Goal: Task Accomplishment & Management: Manage account settings

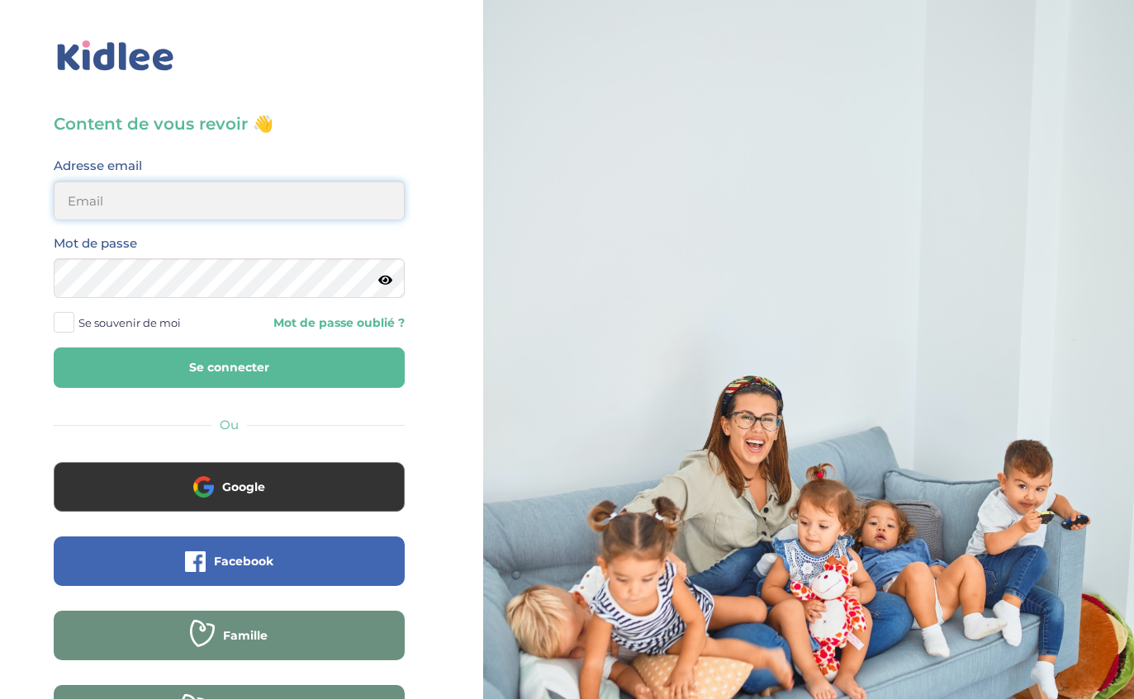
type input "sarawzar@gmail.com"
click at [229, 367] on button "Se connecter" at bounding box center [229, 368] width 351 height 40
click at [186, 325] on label "Se souvenir de moi" at bounding box center [124, 322] width 140 height 25
click at [0, 0] on input "Se souvenir de moi" at bounding box center [0, 0] width 0 height 0
click at [83, 326] on span "Se souvenir de moi" at bounding box center [129, 322] width 102 height 21
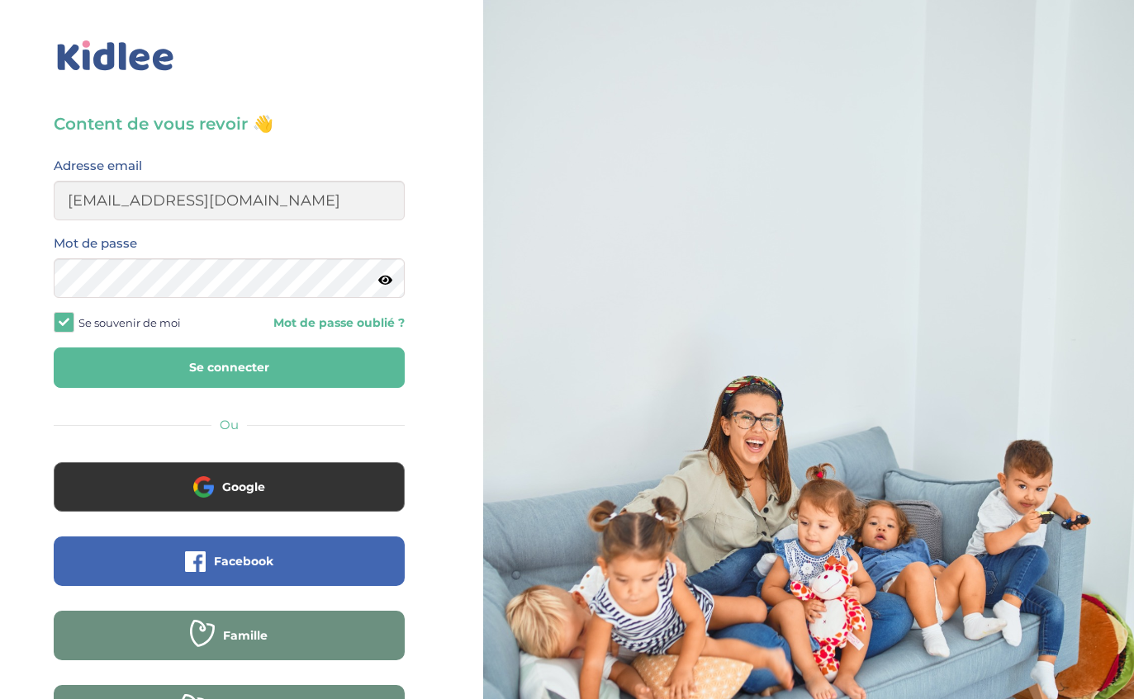
click at [0, 0] on input "Se souvenir de moi" at bounding box center [0, 0] width 0 height 0
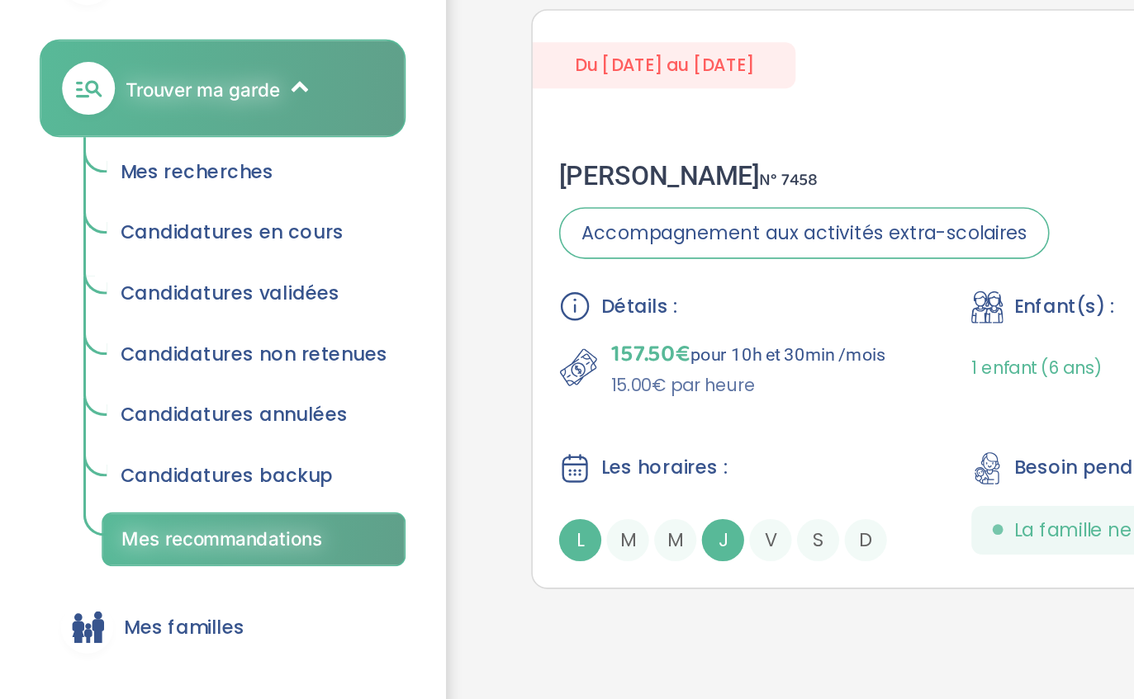
scroll to position [151, 0]
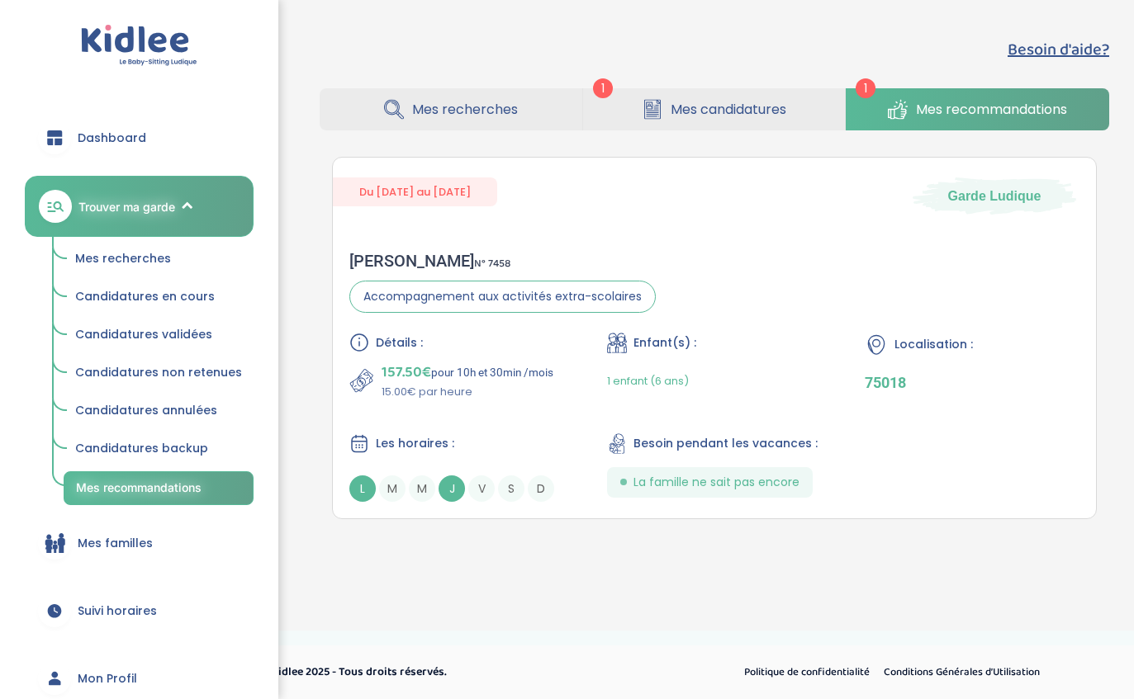
click at [1077, 60] on button "Besoin d'aide?" at bounding box center [1058, 49] width 102 height 25
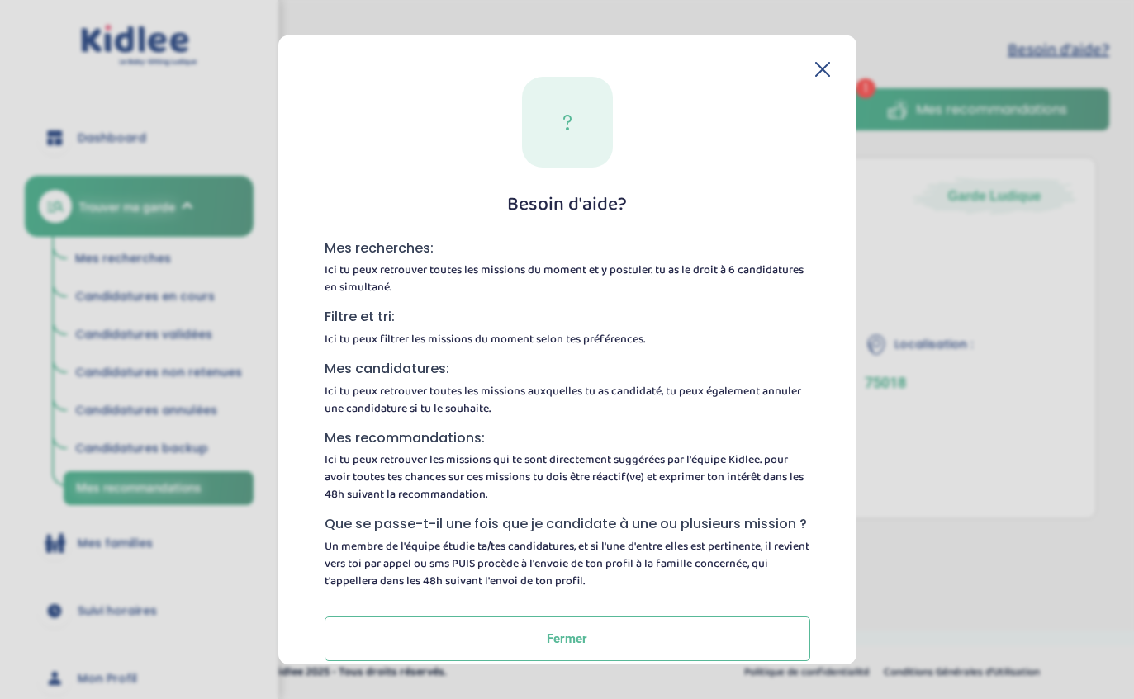
click at [823, 47] on div "Besoin d'aide? Mes recherches: Ici tu peux retrouver toutes les missions du mom…" at bounding box center [567, 349] width 578 height 629
click at [821, 62] on icon at bounding box center [822, 68] width 13 height 13
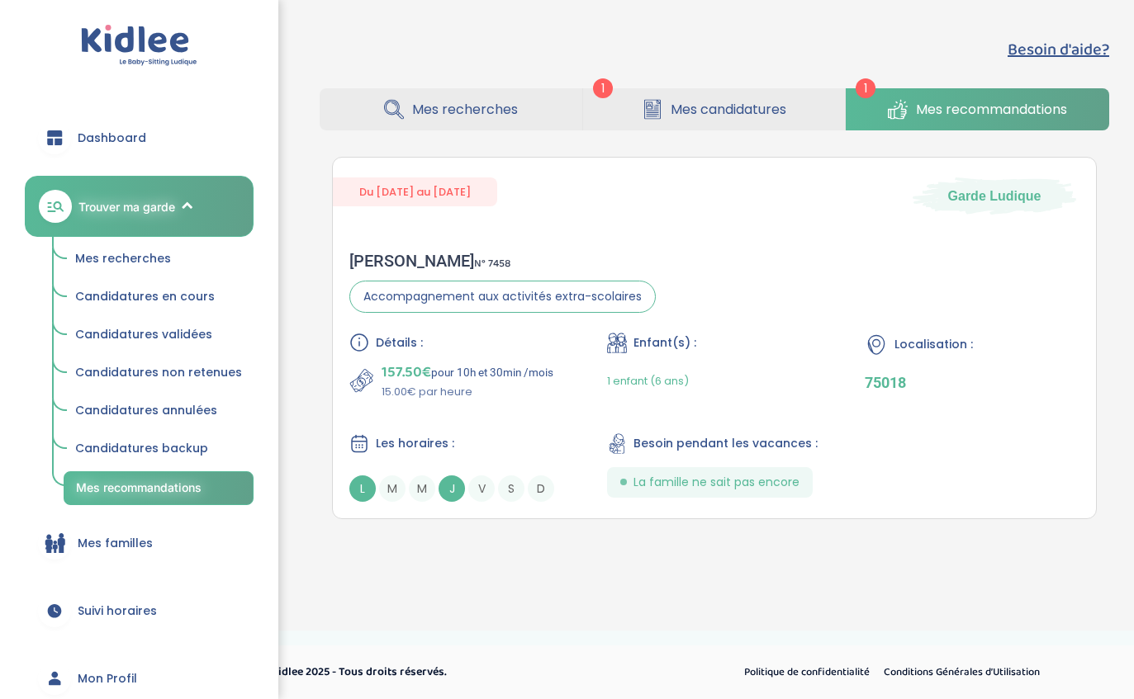
click at [144, 260] on span "Mes recherches" at bounding box center [123, 258] width 96 height 17
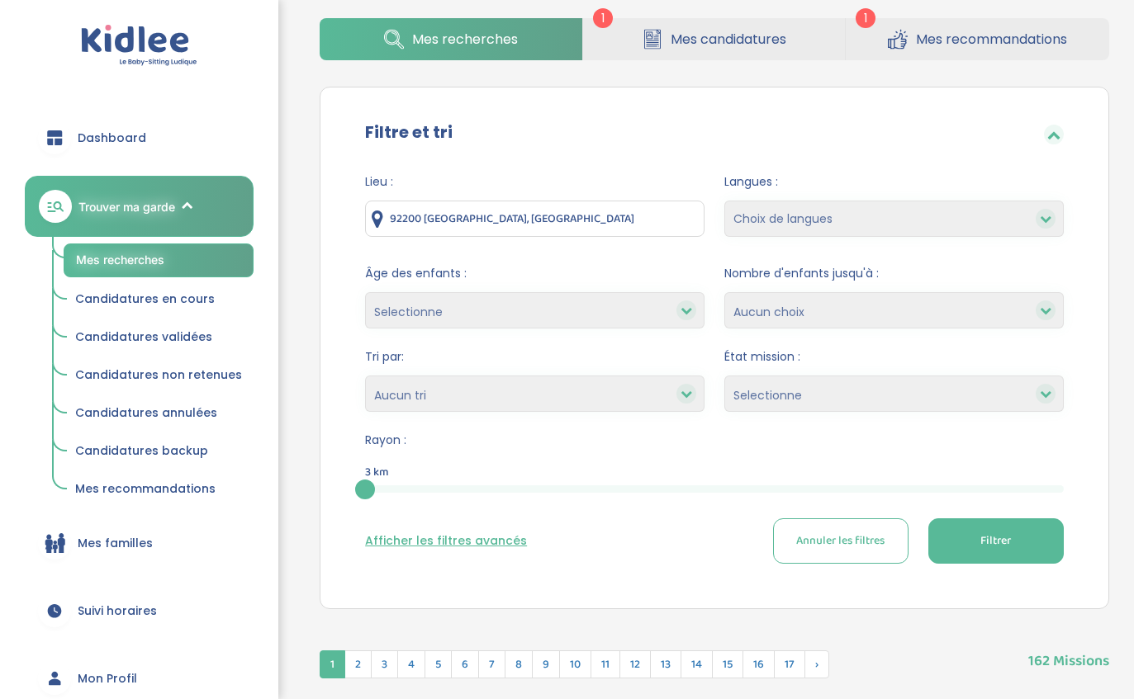
scroll to position [69, 0]
click at [1024, 561] on button "Filtrer" at bounding box center [995, 541] width 135 height 45
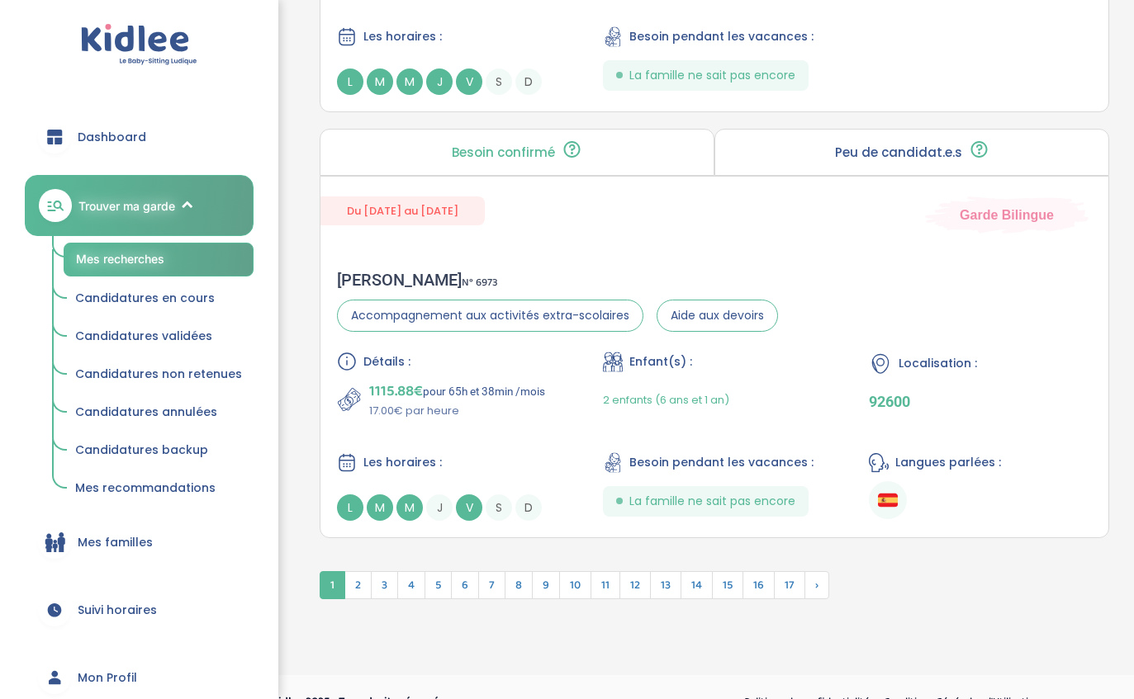
scroll to position [4487, 0]
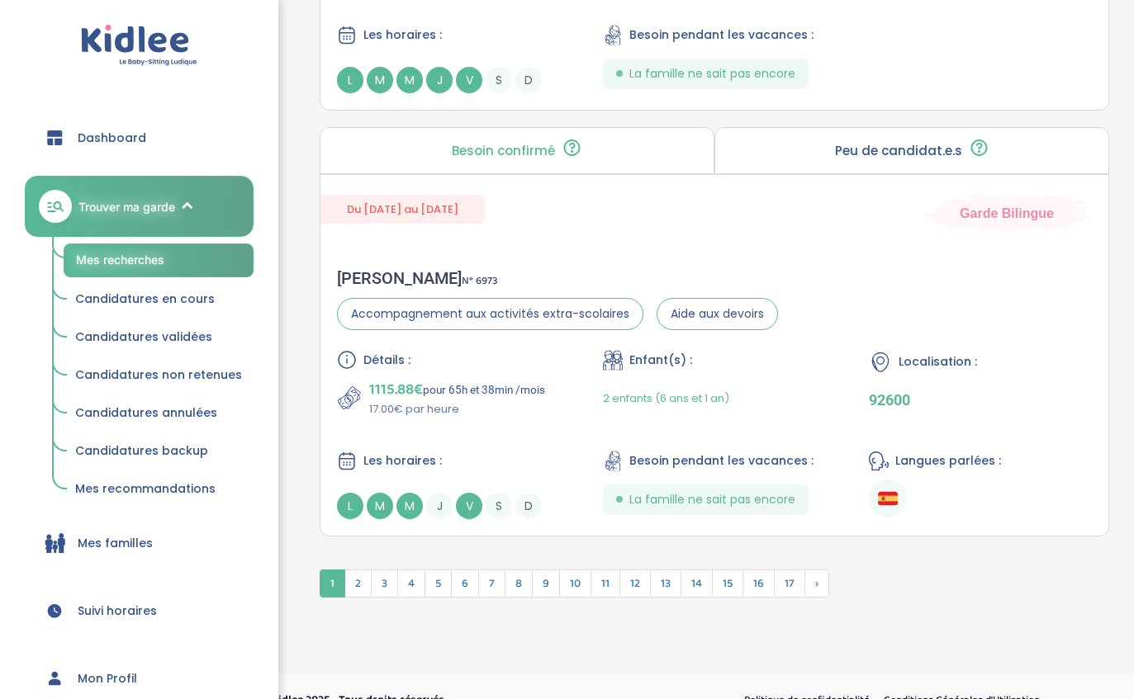
click at [358, 598] on span "2" at bounding box center [357, 584] width 27 height 28
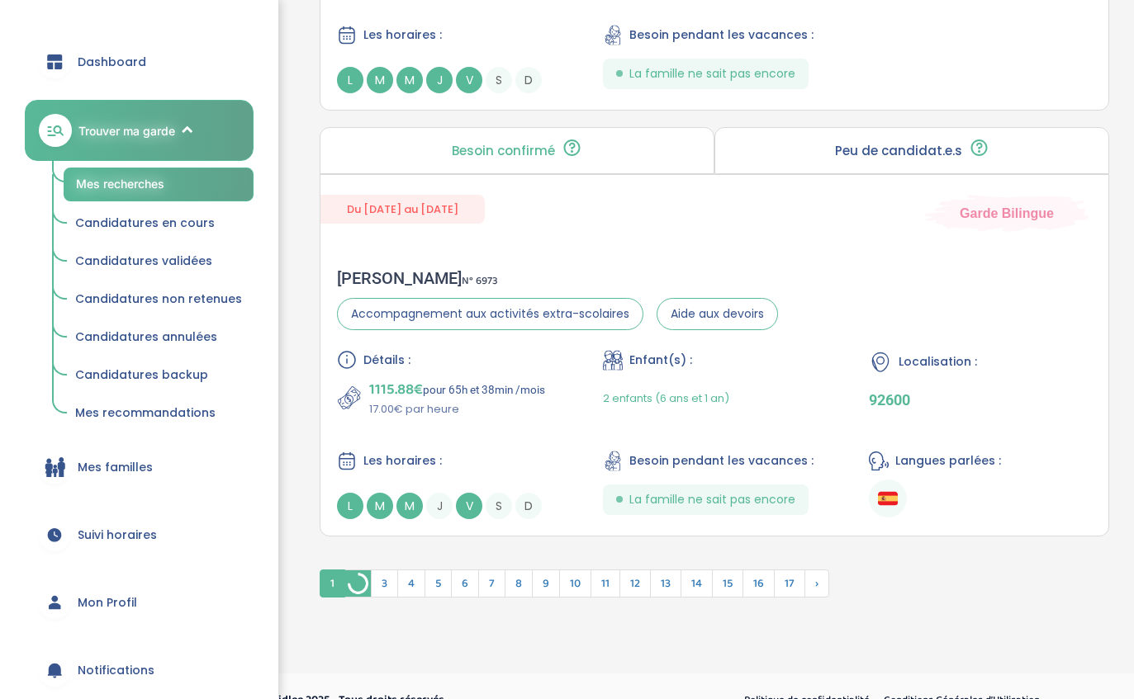
scroll to position [77, 0]
click at [120, 611] on link "Mon Profil" at bounding box center [139, 601] width 229 height 59
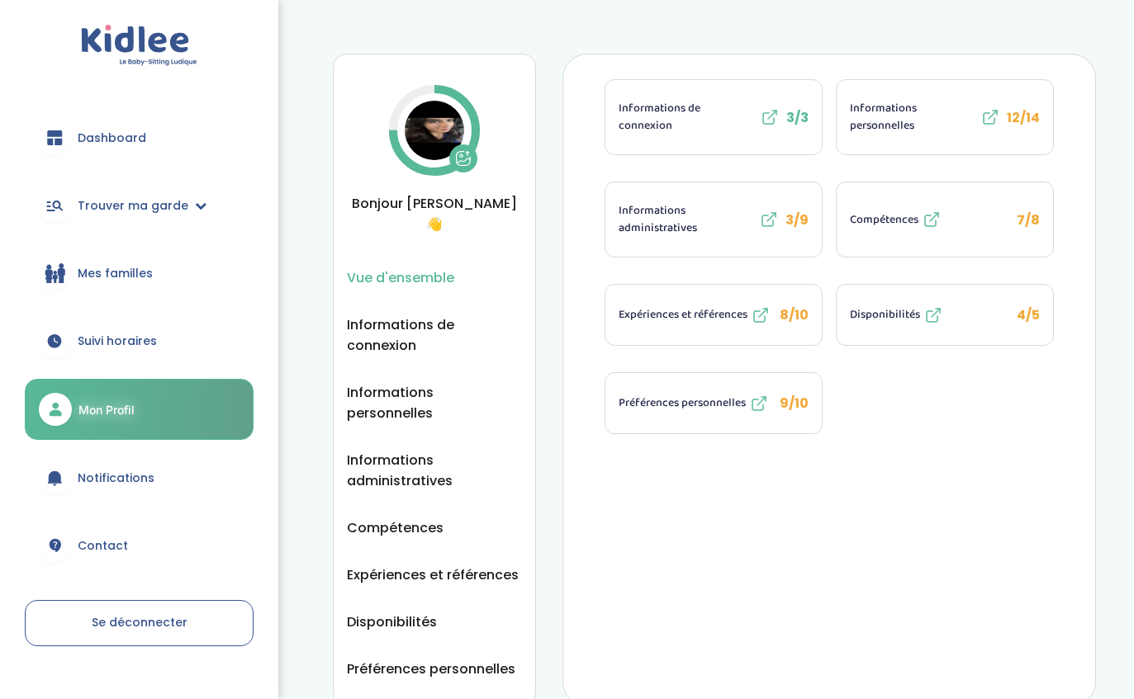
click at [902, 116] on span "Informations personnelles" at bounding box center [913, 117] width 127 height 35
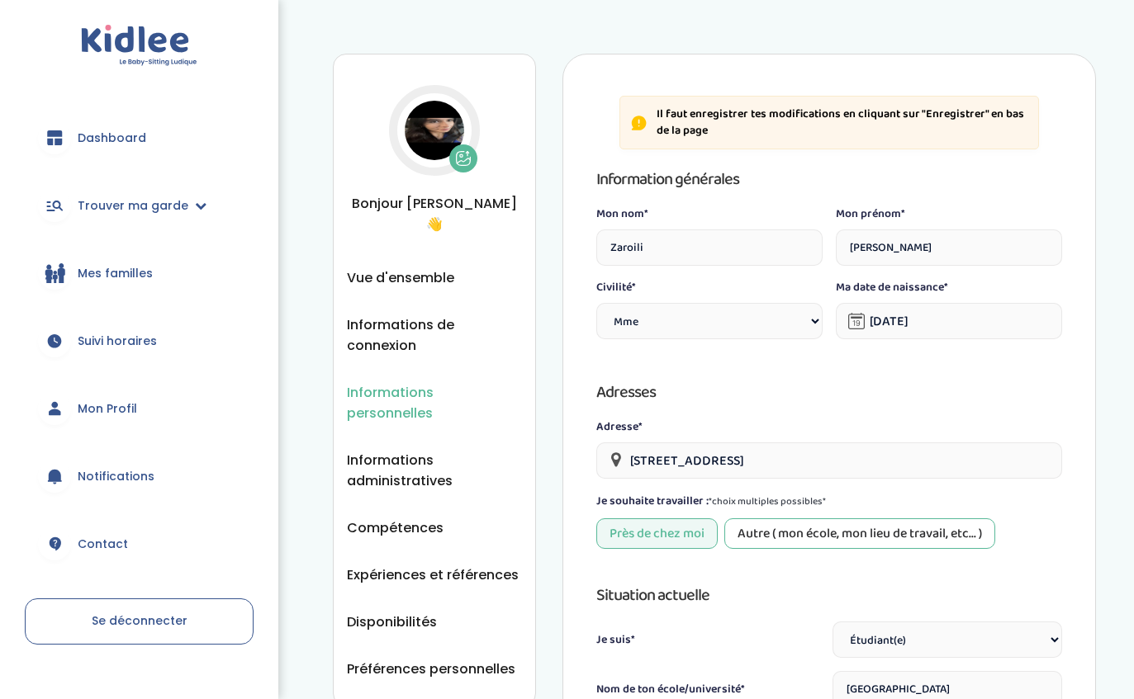
select select "1"
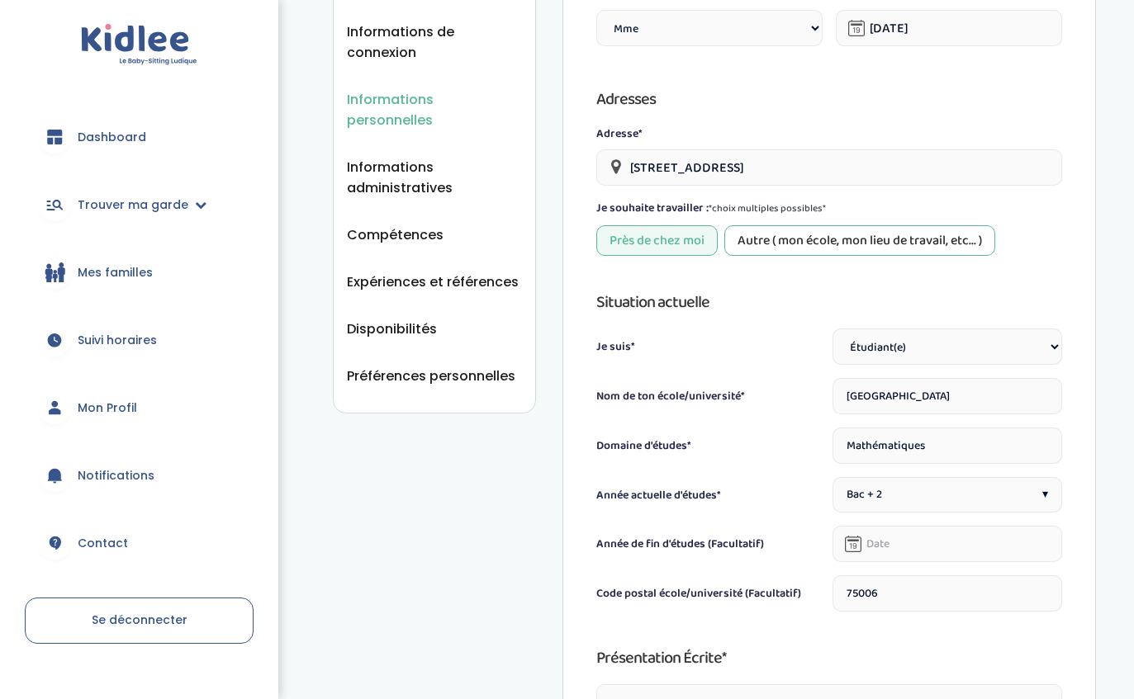
scroll to position [300, 0]
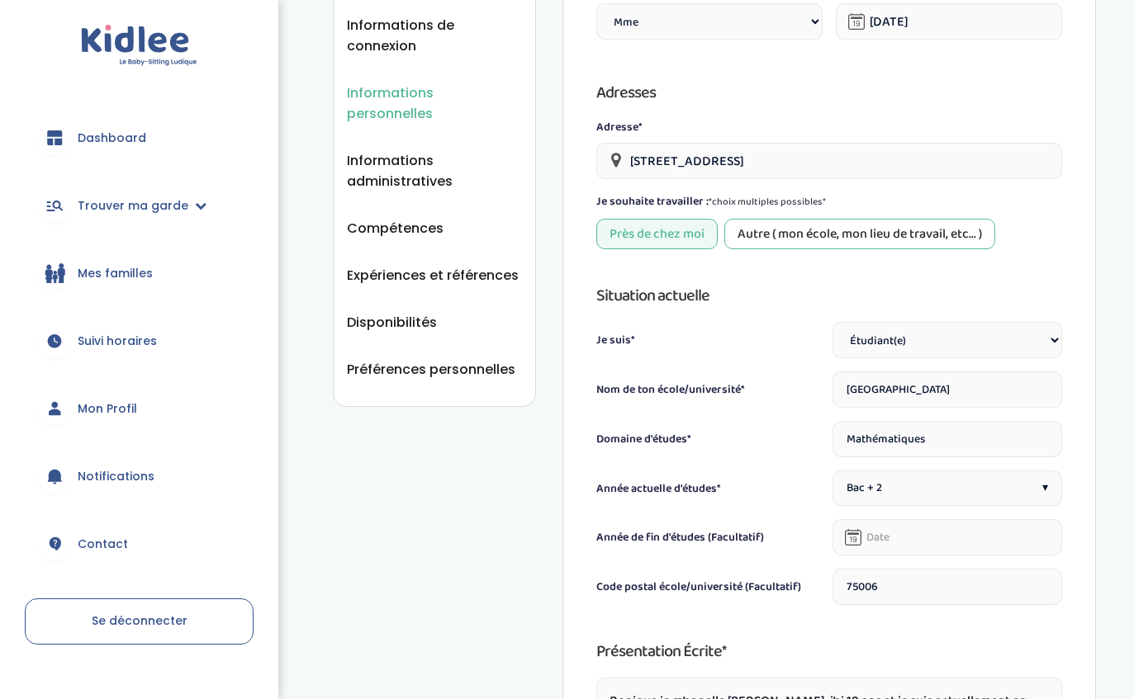
click at [935, 237] on div "Autre ( mon école, mon lieu de travail, etc... )" at bounding box center [859, 234] width 271 height 31
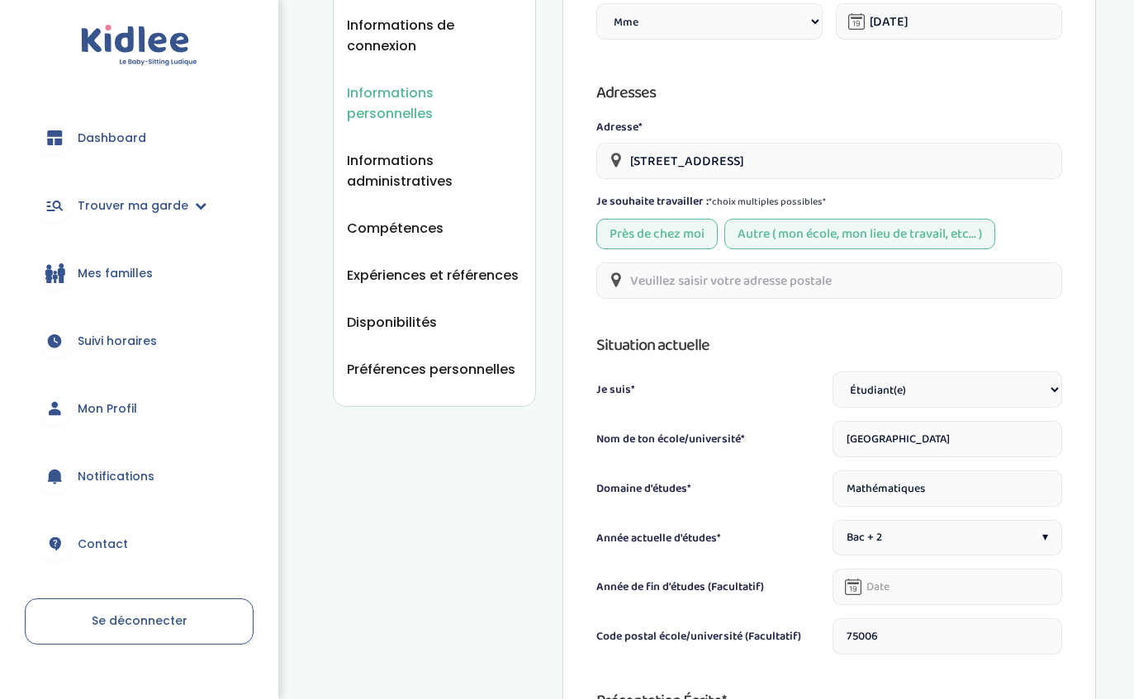
click at [934, 276] on input "text" at bounding box center [829, 281] width 466 height 36
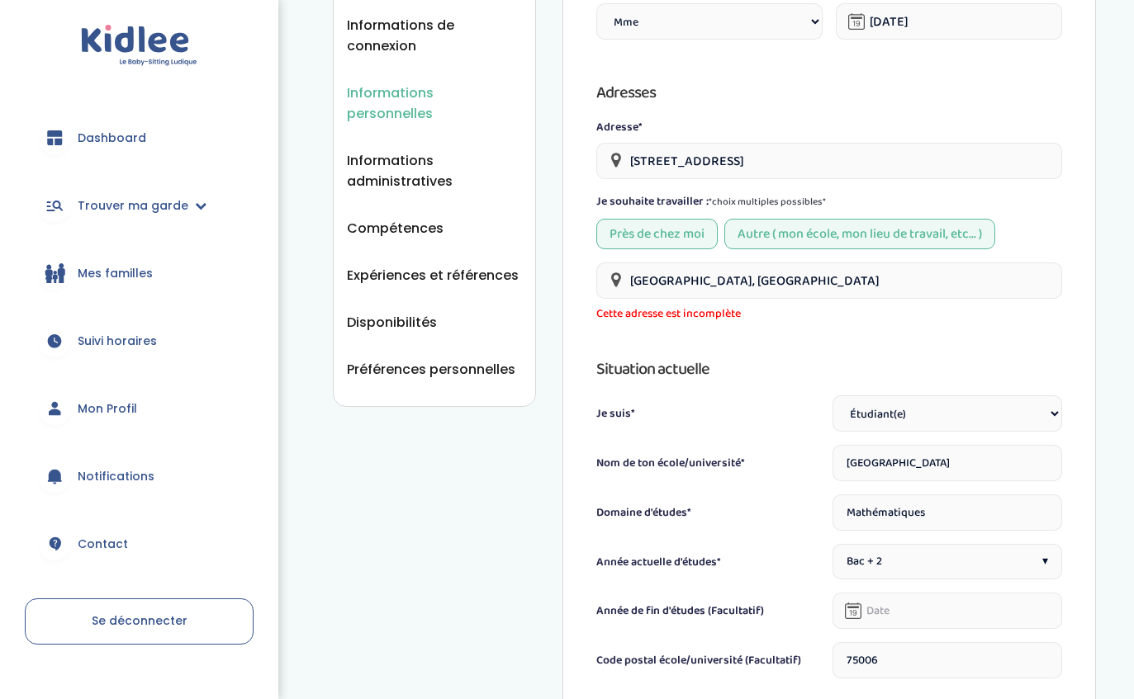
click at [937, 291] on input "[GEOGRAPHIC_DATA], [GEOGRAPHIC_DATA]" at bounding box center [829, 281] width 466 height 36
click at [409, 679] on div "Informations personnelles Vue d'ensemble Informations de connexion Informations…" at bounding box center [714, 497] width 763 height 1486
click at [408, 659] on div "Informations personnelles Vue d'ensemble Informations de connexion Informations…" at bounding box center [714, 497] width 763 height 1486
click at [737, 291] on input "[GEOGRAPHIC_DATA], [GEOGRAPHIC_DATA]" at bounding box center [829, 281] width 466 height 36
click at [623, 288] on input "[GEOGRAPHIC_DATA], [GEOGRAPHIC_DATA]" at bounding box center [829, 281] width 466 height 36
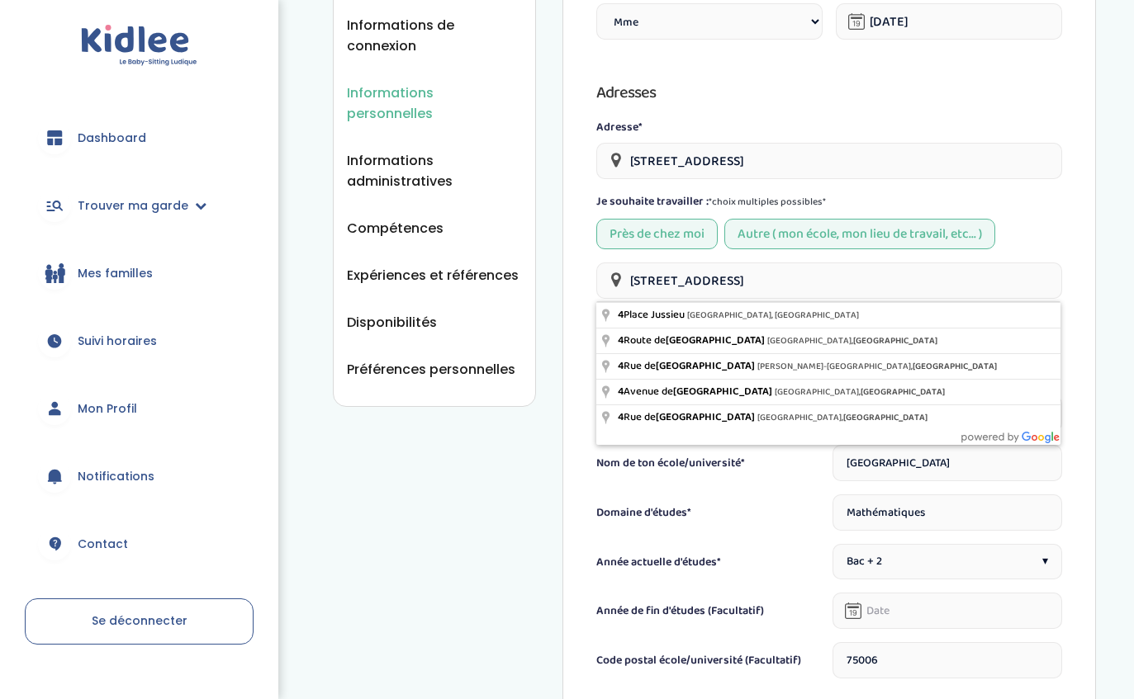
type input "[STREET_ADDRESS]"
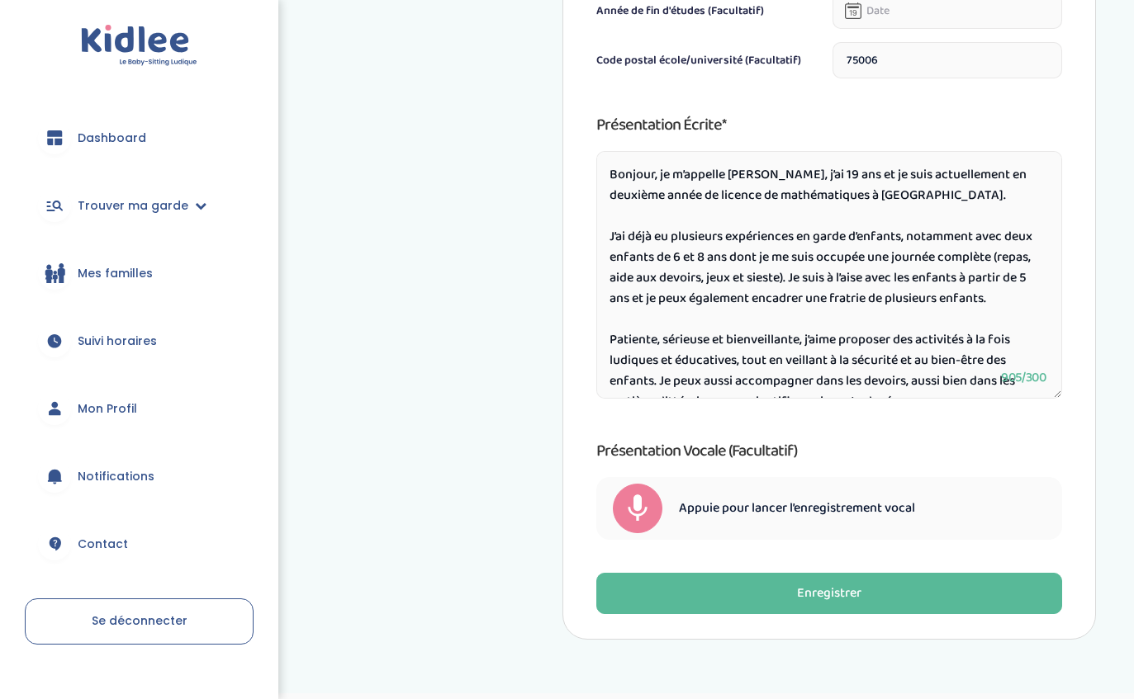
scroll to position [0, 0]
click at [883, 209] on textarea "Bonjour, je m’appelle [PERSON_NAME], j’ai 19 ans et je suis actuellement en deu…" at bounding box center [829, 275] width 466 height 248
type textarea "Bonjour, je m’appelle [PERSON_NAME], j’ai 19 ans et je suis actuellement en deu…"
click at [897, 614] on button "Enregistrer" at bounding box center [829, 593] width 466 height 41
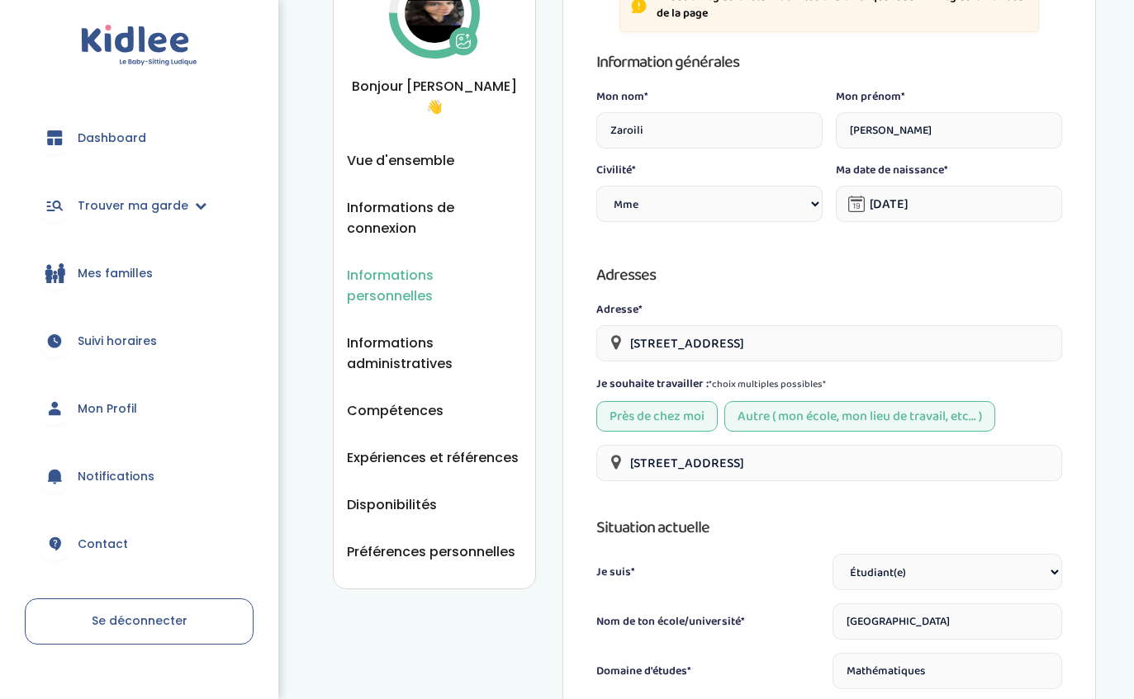
scroll to position [116, 0]
